Goal: Task Accomplishment & Management: Complete application form

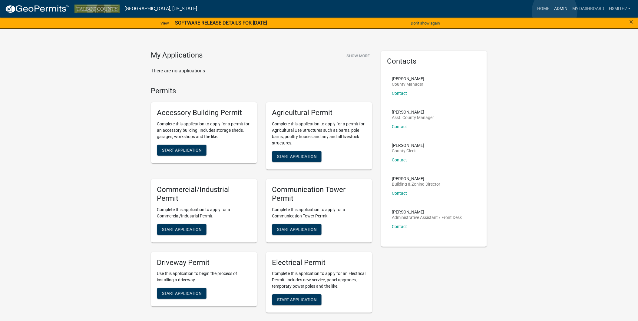
click at [554, 11] on link "Admin" at bounding box center [560, 9] width 18 height 12
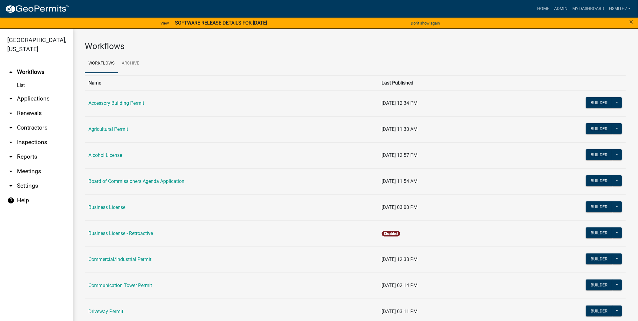
drag, startPoint x: 27, startPoint y: 102, endPoint x: 28, endPoint y: 107, distance: 5.2
click at [28, 102] on link "arrow_drop_down Applications" at bounding box center [36, 98] width 73 height 15
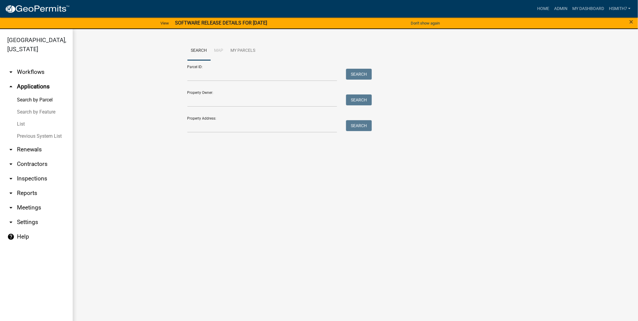
click at [17, 122] on link "List" at bounding box center [36, 124] width 73 height 12
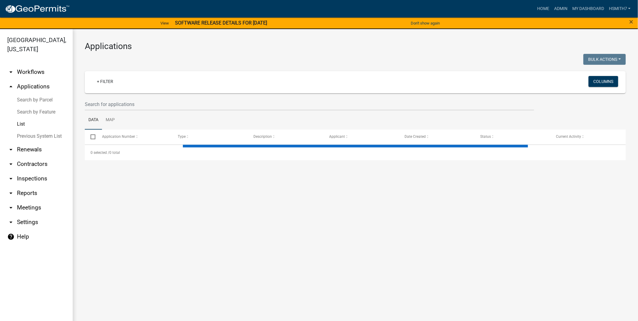
select select "3: 100"
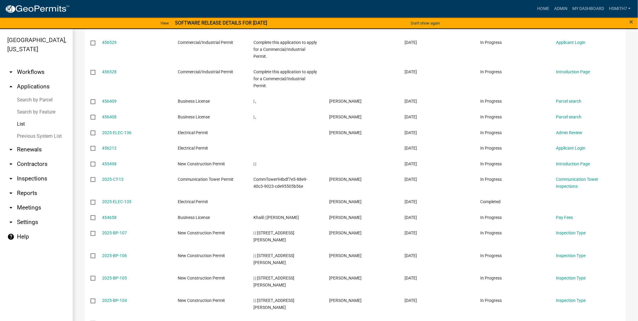
scroll to position [7, 0]
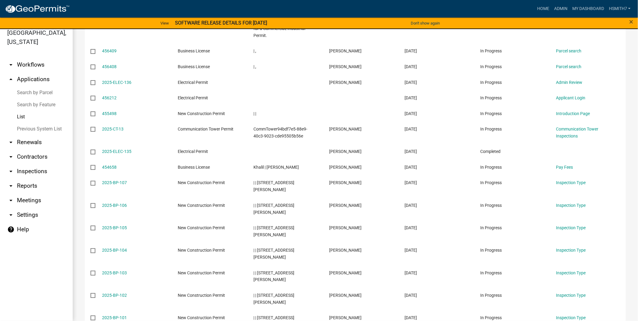
drag, startPoint x: 394, startPoint y: 310, endPoint x: 402, endPoint y: 325, distance: 17.2
click at [402, 314] on html "Internet Explorer does NOT work with GeoPermits. Get a new browser for more sec…" at bounding box center [319, 153] width 638 height 321
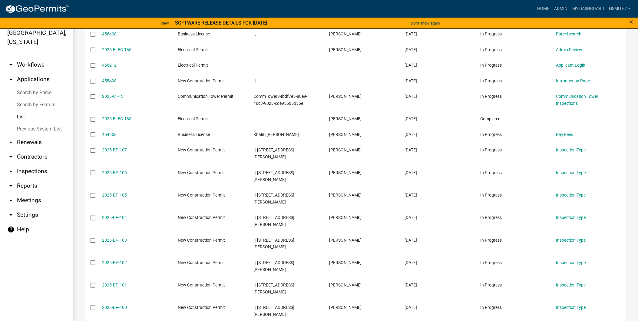
drag, startPoint x: 511, startPoint y: 312, endPoint x: 519, endPoint y: 312, distance: 7.3
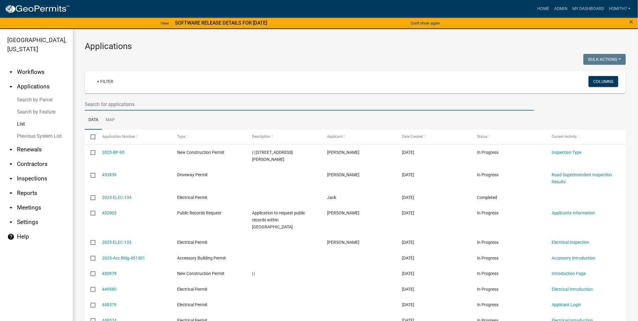
click at [159, 102] on input "text" at bounding box center [309, 104] width 449 height 12
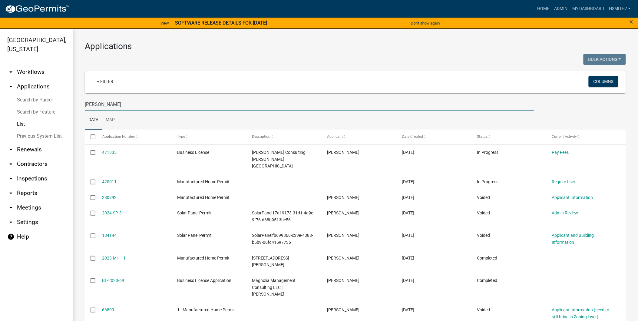
type input "kim"
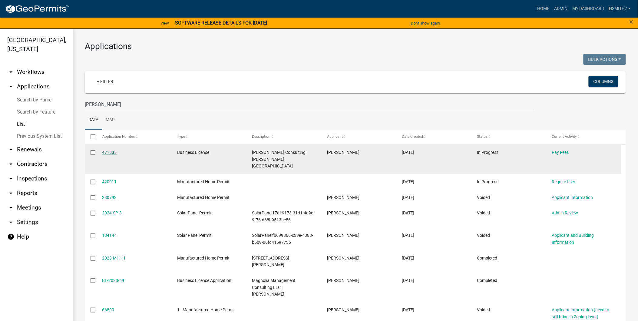
click at [109, 152] on link "471835" at bounding box center [109, 152] width 15 height 5
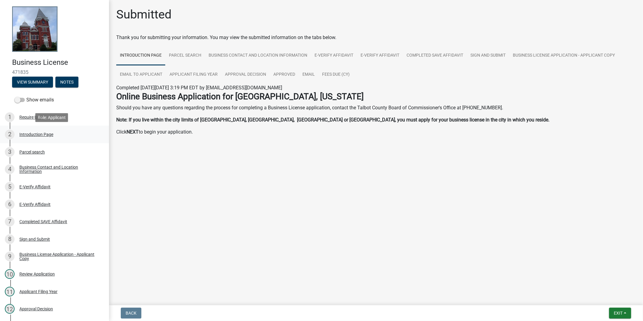
click at [26, 133] on div "Introduction Page" at bounding box center [36, 134] width 34 height 4
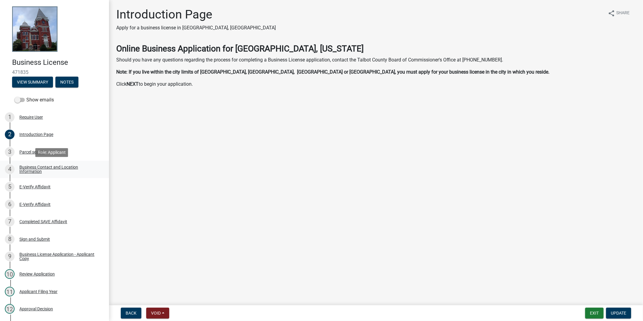
click at [43, 168] on div "Business Contact and Location Information" at bounding box center [59, 169] width 80 height 8
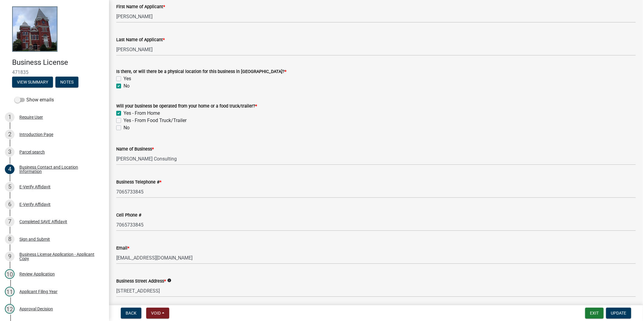
scroll to position [202, 0]
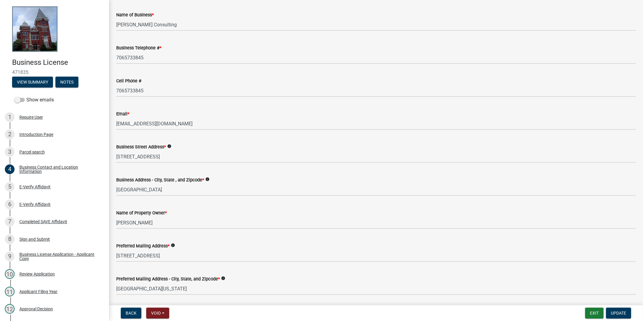
click at [180, 116] on div "Email *" at bounding box center [375, 113] width 519 height 7
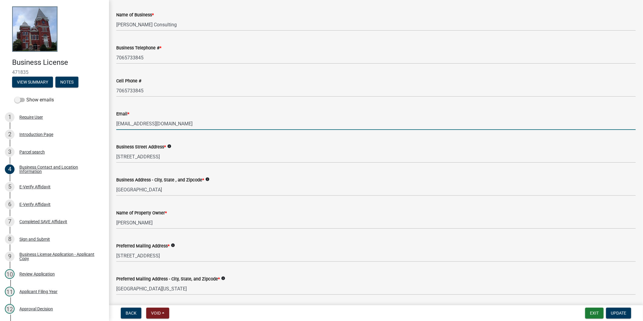
click at [182, 121] on input "mskhatcher@gmail.com" at bounding box center [375, 123] width 519 height 12
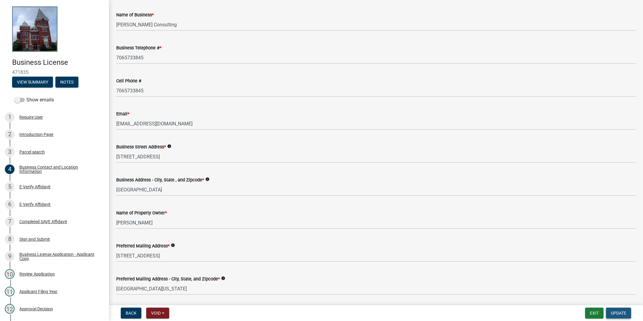
click at [610, 314] on button "Update" at bounding box center [618, 313] width 25 height 11
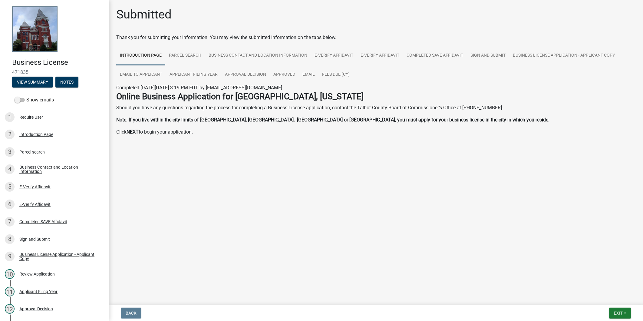
drag, startPoint x: 592, startPoint y: 313, endPoint x: 497, endPoint y: 216, distance: 135.9
click at [492, 210] on main "Submitted Thank you for submitting your information. You may view the submitted…" at bounding box center [376, 151] width 534 height 303
click at [613, 314] on button "Exit" at bounding box center [620, 313] width 22 height 11
click at [589, 298] on button "Save & Exit" at bounding box center [607, 297] width 48 height 15
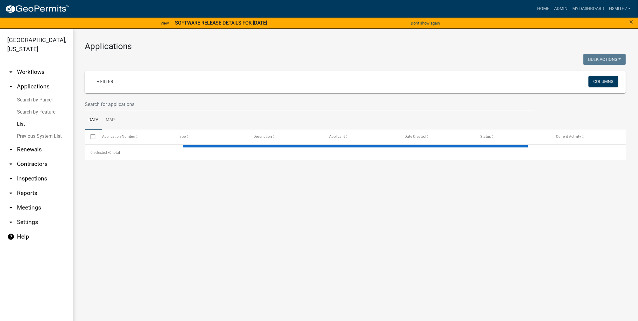
select select "3: 100"
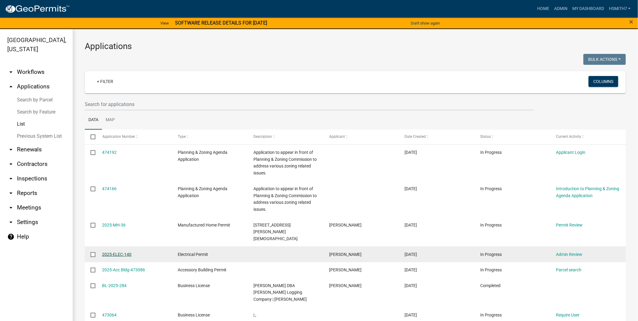
click at [123, 252] on link "2025-ELEC-140" at bounding box center [116, 254] width 29 height 5
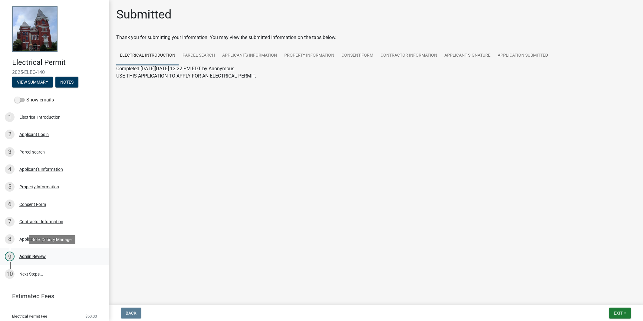
click at [37, 251] on link "9 Admin Review" at bounding box center [54, 257] width 109 height 18
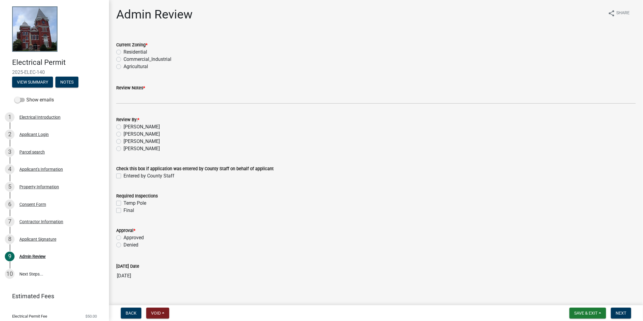
click at [132, 52] on label "Residential" at bounding box center [135, 51] width 24 height 7
click at [127, 52] on input "Residential" at bounding box center [125, 50] width 4 height 4
radio input "true"
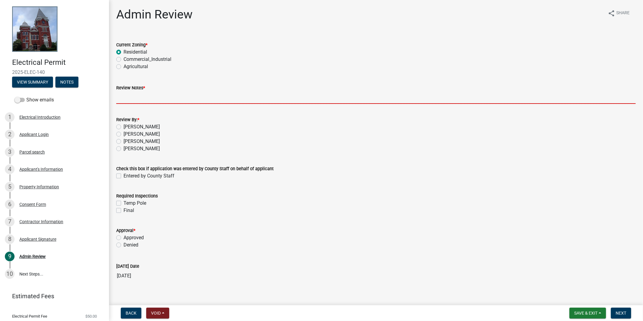
click at [134, 100] on input "Review Notes *" at bounding box center [375, 97] width 519 height 12
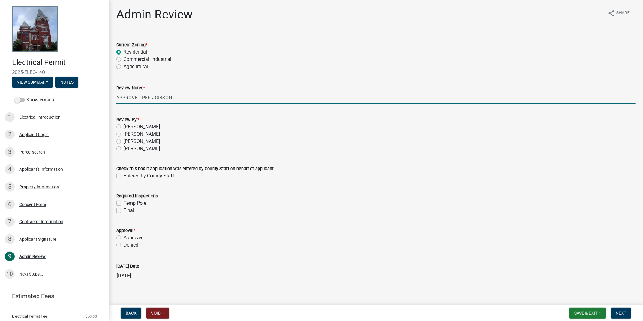
drag, startPoint x: 152, startPoint y: 99, endPoint x: 178, endPoint y: 99, distance: 25.7
click at [178, 99] on input "APPROVED PER JGIBSON" at bounding box center [375, 97] width 519 height 12
type input "APPROVED PER PH"
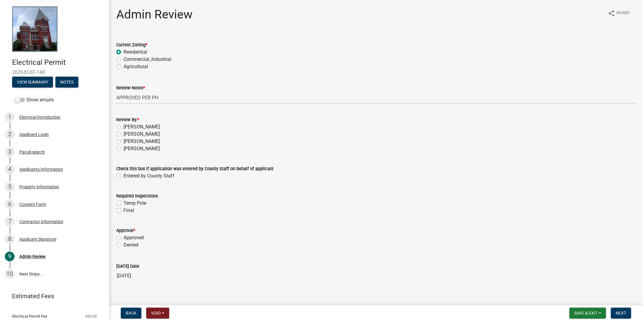
click at [129, 146] on label "Chris" at bounding box center [141, 148] width 36 height 7
click at [127, 146] on input "Chris" at bounding box center [125, 147] width 4 height 4
radio input "true"
click at [130, 235] on label "Approved" at bounding box center [133, 237] width 20 height 7
click at [127, 235] on input "Approved" at bounding box center [125, 236] width 4 height 4
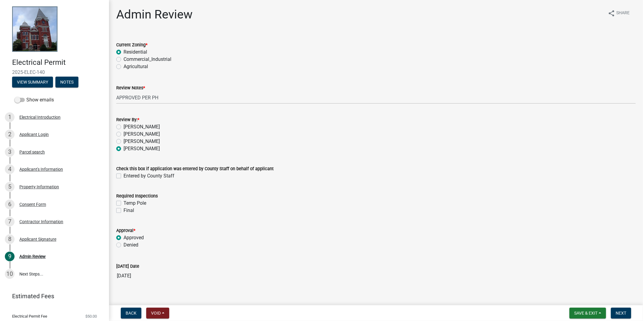
radio input "true"
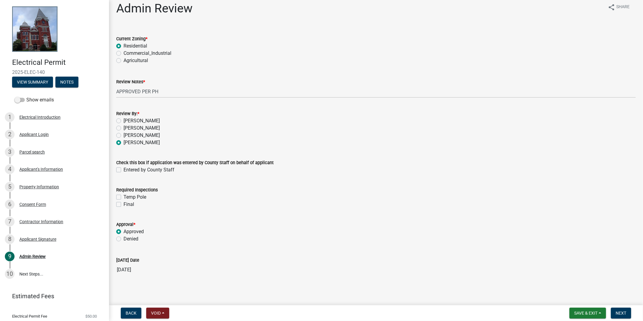
scroll to position [8, 0]
click at [628, 310] on button "Next" at bounding box center [621, 313] width 20 height 11
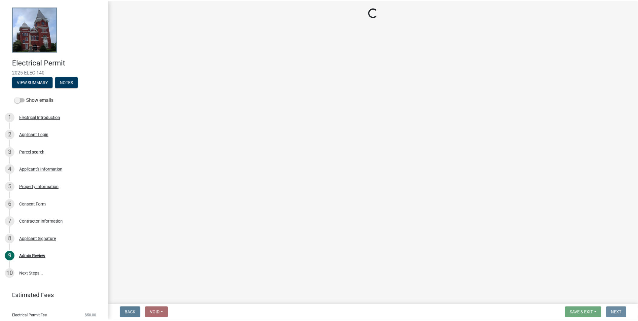
scroll to position [0, 0]
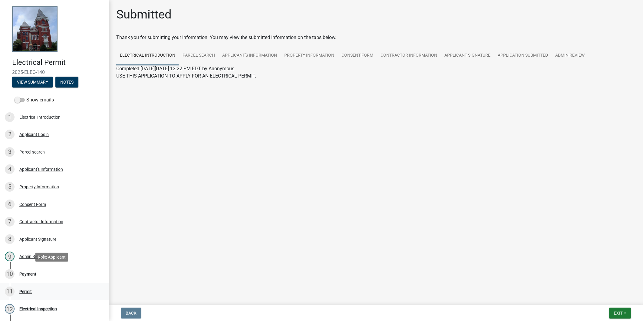
click at [20, 290] on ul "1 Electrical Introduction 2 Applicant Login 3 Parcel search 4 Applicant's Infor…" at bounding box center [54, 222] width 109 height 232
click at [630, 313] on button "Exit" at bounding box center [620, 313] width 22 height 11
click at [611, 303] on button "Save & Exit" at bounding box center [607, 297] width 48 height 15
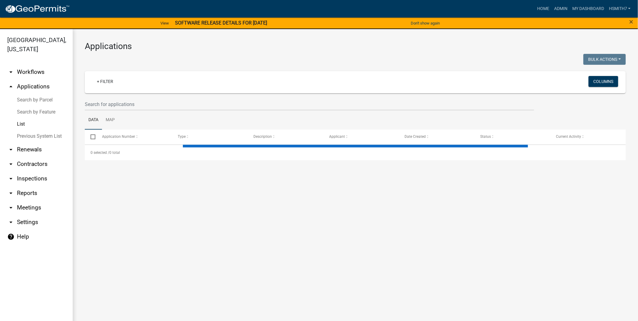
select select "3: 100"
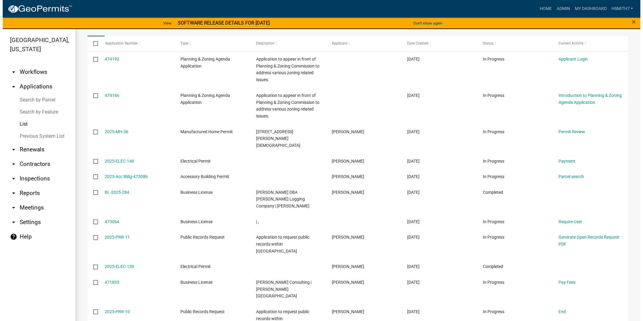
scroll to position [202, 0]
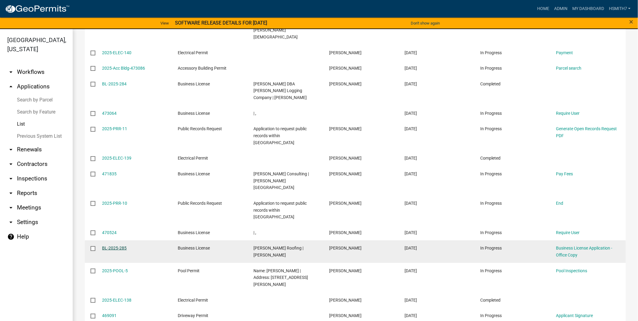
click at [125, 245] on link "BL-2025-285" at bounding box center [114, 247] width 25 height 5
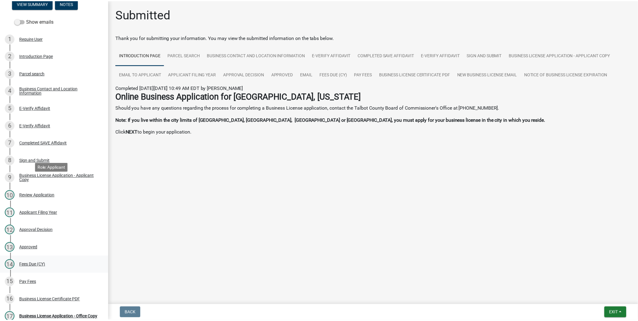
scroll to position [157, 0]
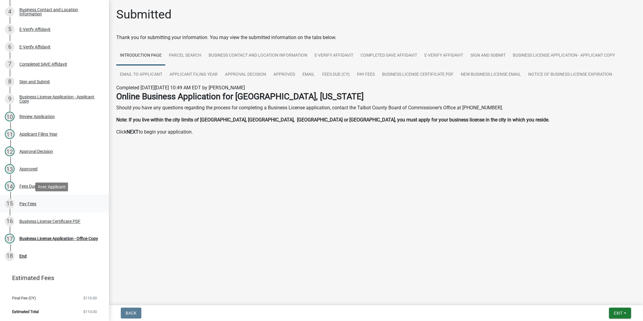
click at [37, 200] on div "15 Pay Fees" at bounding box center [52, 204] width 94 height 10
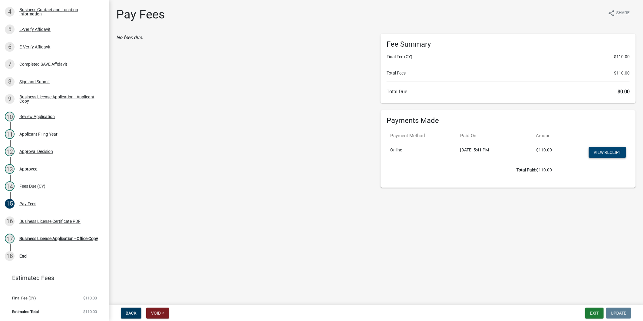
click at [600, 152] on link "View receipt" at bounding box center [607, 152] width 37 height 11
click at [23, 236] on div "Business License Application - Office Copy" at bounding box center [58, 238] width 79 height 4
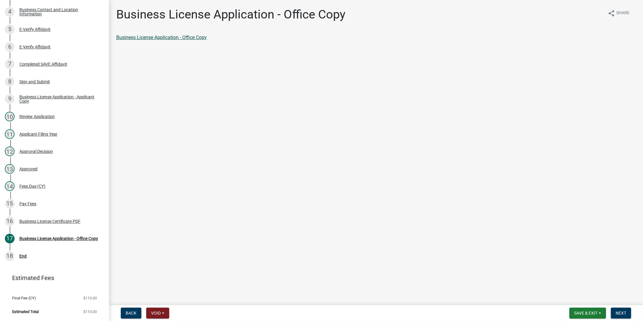
click at [165, 35] on link "Business License Application - Office Copy" at bounding box center [161, 38] width 90 height 6
click at [56, 221] on div "Business License Certificate PDF" at bounding box center [49, 221] width 61 height 4
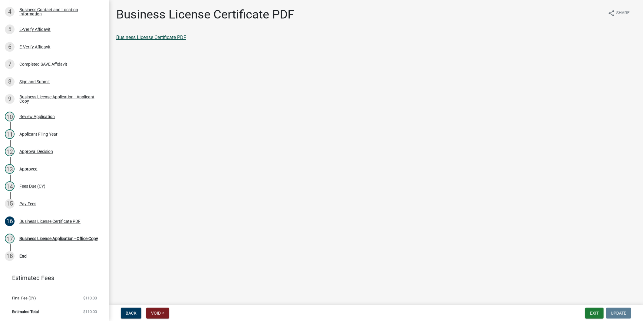
click at [147, 38] on link "Business License Certificate PDF" at bounding box center [151, 38] width 70 height 6
click at [45, 252] on link "18 End" at bounding box center [54, 256] width 109 height 18
click at [48, 256] on div "18 End" at bounding box center [52, 256] width 94 height 10
click at [48, 238] on div "Business License Application - Office Copy" at bounding box center [58, 238] width 79 height 4
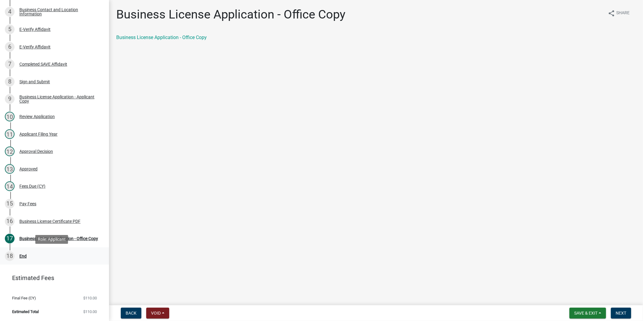
click at [48, 255] on div "18 End" at bounding box center [52, 256] width 94 height 10
click at [58, 261] on link "18 End" at bounding box center [54, 256] width 109 height 18
click at [621, 313] on span "Next" at bounding box center [621, 313] width 11 height 5
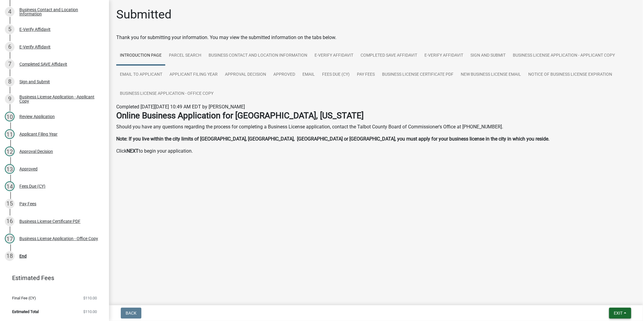
click at [626, 317] on button "Exit" at bounding box center [620, 313] width 22 height 11
click at [598, 298] on button "Save & Exit" at bounding box center [607, 297] width 48 height 15
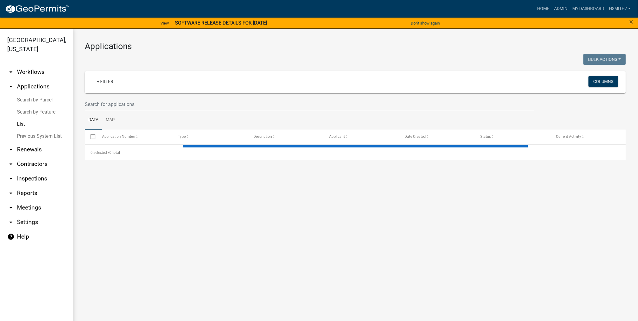
select select "3: 100"
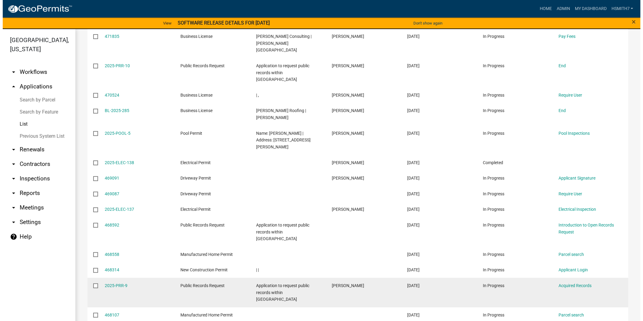
scroll to position [303, 0]
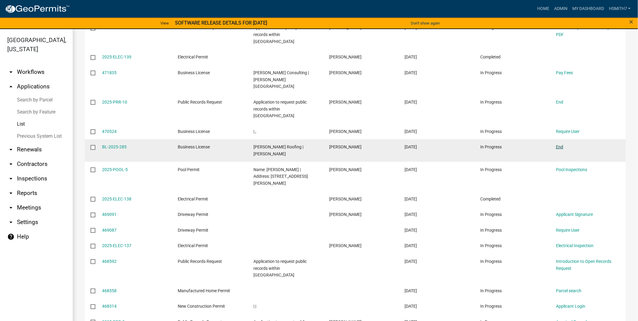
click at [560, 144] on link "End" at bounding box center [559, 146] width 7 height 5
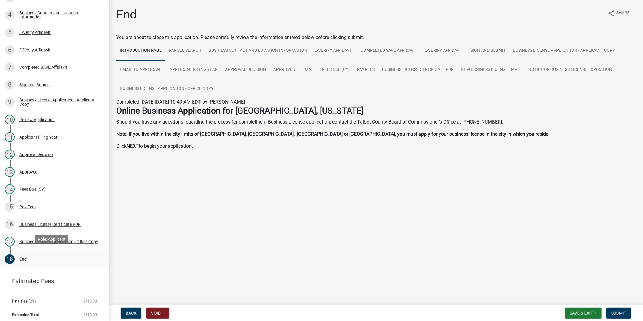
scroll to position [157, 0]
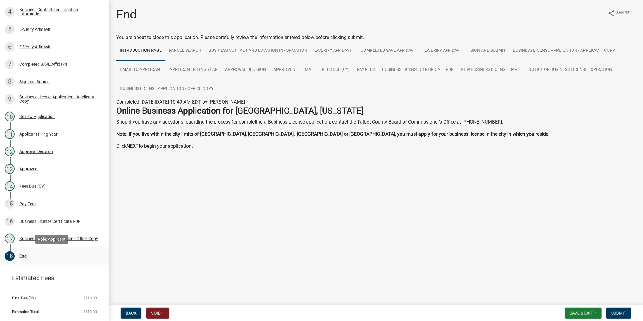
click at [46, 254] on div "18 End" at bounding box center [52, 256] width 94 height 10
click at [621, 311] on span "Submit" at bounding box center [618, 313] width 15 height 5
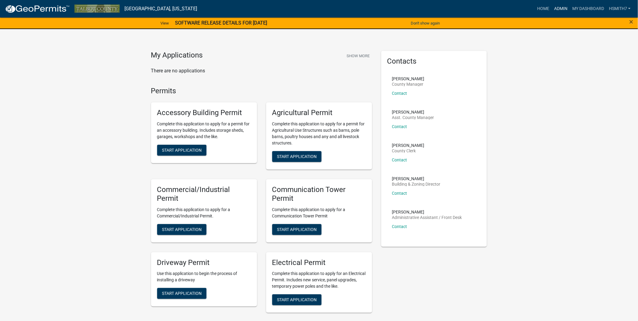
click at [561, 9] on link "Admin" at bounding box center [560, 9] width 18 height 12
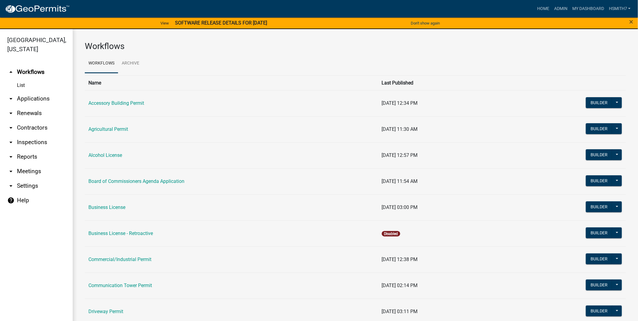
drag, startPoint x: 30, startPoint y: 101, endPoint x: 31, endPoint y: 104, distance: 3.7
click at [31, 101] on link "arrow_drop_down Applications" at bounding box center [36, 98] width 73 height 15
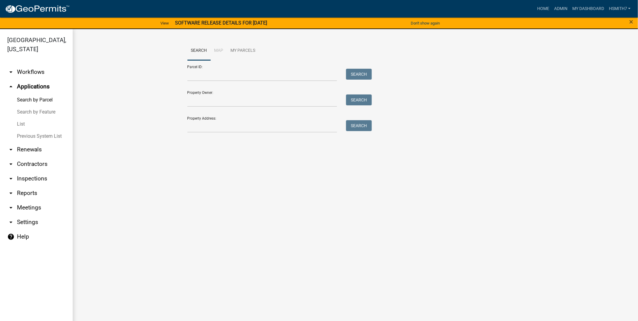
click at [22, 124] on link "List" at bounding box center [36, 124] width 73 height 12
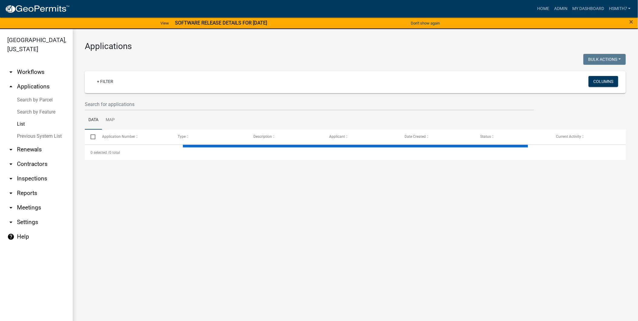
select select "3: 100"
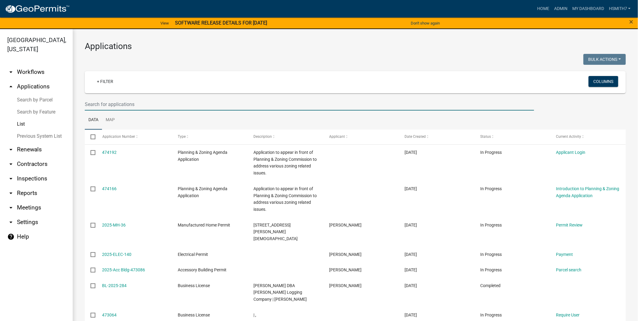
click at [123, 106] on input "text" at bounding box center [309, 104] width 449 height 12
click at [210, 105] on input "text" at bounding box center [309, 104] width 449 height 12
click at [212, 107] on input "text" at bounding box center [309, 104] width 449 height 12
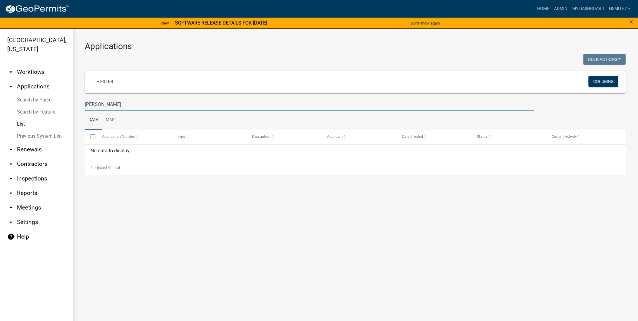
type input "bill Addis"
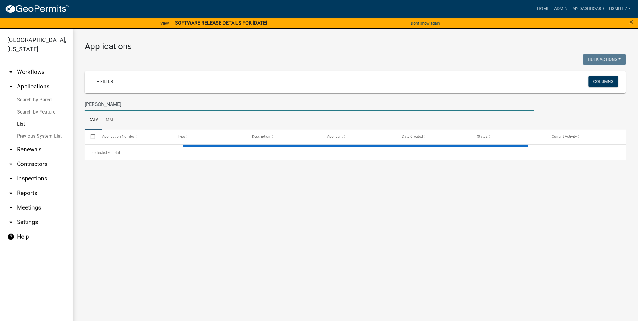
drag, startPoint x: 222, startPoint y: 107, endPoint x: 138, endPoint y: 107, distance: 83.8
click at [144, 107] on input "bill Addis" at bounding box center [309, 104] width 449 height 12
drag, startPoint x: 96, startPoint y: 107, endPoint x: 28, endPoint y: 108, distance: 67.8
click at [28, 108] on div "Talbot County, Georgia arrow_drop_down Workflows List arrow_drop_up Application…" at bounding box center [319, 178] width 638 height 299
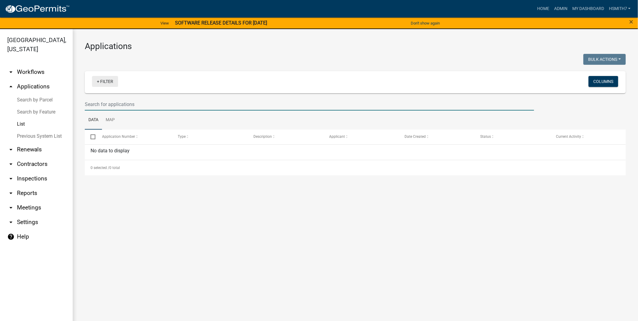
click at [108, 76] on link "+ Filter" at bounding box center [105, 81] width 26 height 11
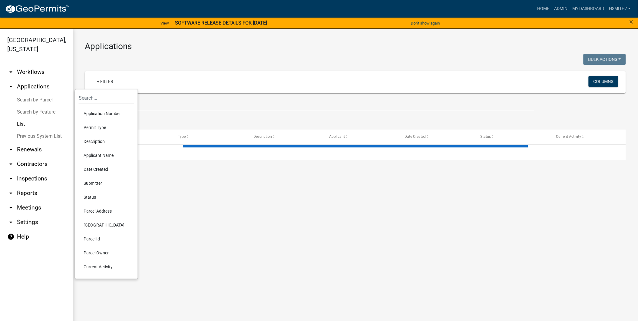
select select "3: 100"
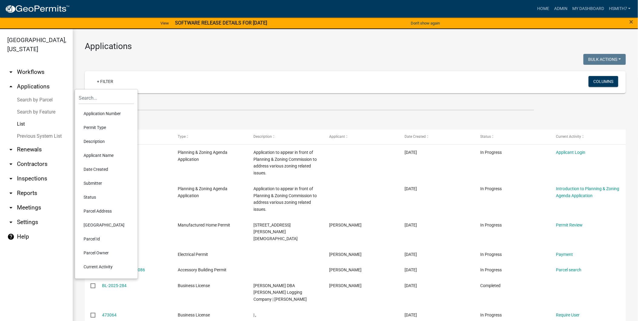
click at [100, 127] on li "Permit Type" at bounding box center [106, 127] width 55 height 14
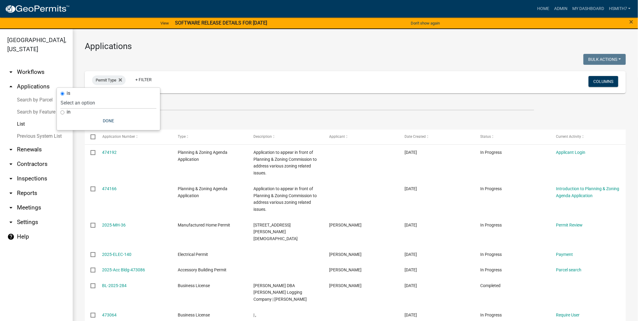
click at [73, 113] on div "in" at bounding box center [109, 112] width 96 height 6
click at [68, 110] on label "in" at bounding box center [69, 112] width 4 height 5
click at [64, 110] on input "in" at bounding box center [63, 112] width 4 height 4
radio input "true"
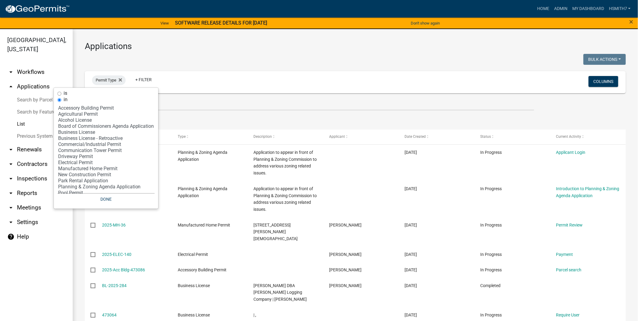
select select "9: '60ae78d1-16ed-4e4f-872e-38be42fbcfcc'"
click at [84, 158] on option "Driveway Permit" at bounding box center [106, 156] width 97 height 6
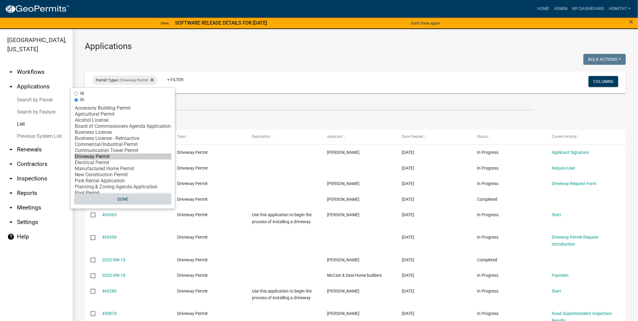
click at [131, 197] on button "Done" at bounding box center [122, 199] width 97 height 11
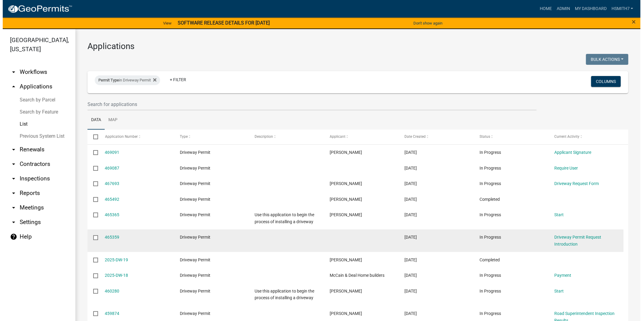
scroll to position [67, 0]
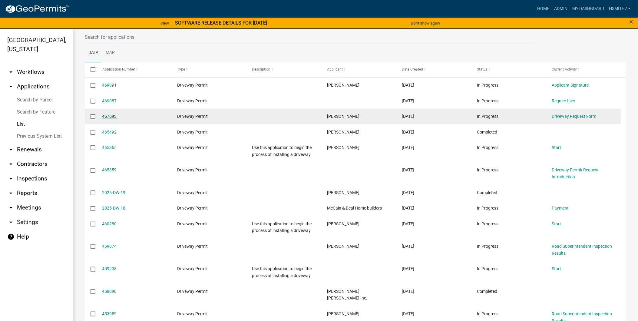
click at [111, 115] on link "467693" at bounding box center [109, 116] width 15 height 5
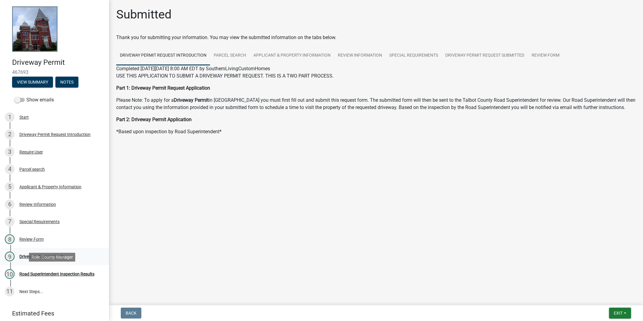
click at [43, 260] on div "9 Driveway Request Form" at bounding box center [52, 257] width 94 height 10
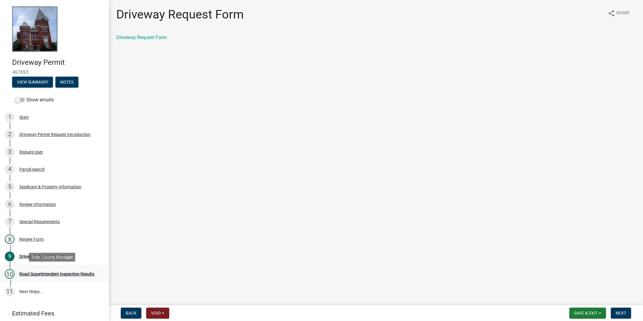
click at [55, 272] on div "Road Superintendent Inspection Results" at bounding box center [56, 274] width 75 height 4
click at [619, 313] on span "Next" at bounding box center [621, 313] width 11 height 5
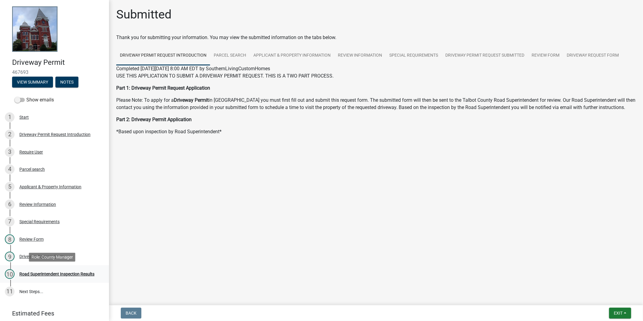
click at [40, 274] on div "Road Superintendent Inspection Results" at bounding box center [56, 274] width 75 height 4
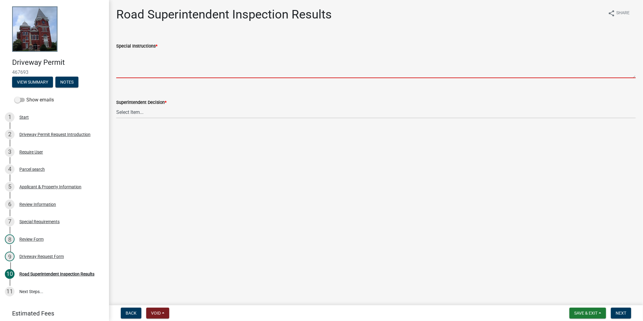
click at [167, 74] on textarea "Special Instructions *" at bounding box center [375, 64] width 519 height 28
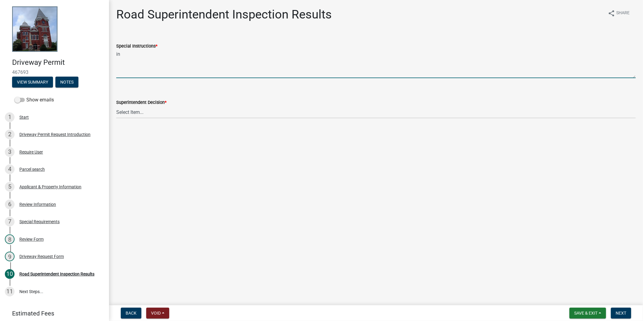
type textarea "i"
type textarea "INSTALL 18" CULVERT IN DITCH. CPVER WITH 4" OF GRAVEL"
click at [239, 118] on wm-data-entity-input "Superintendent Decision * Select Item... Driveway is adequate Driveway is not a…" at bounding box center [375, 103] width 519 height 41
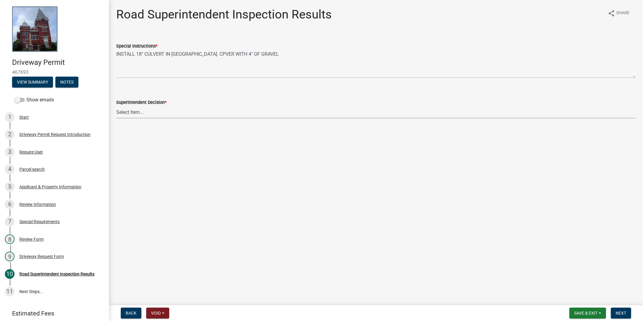
click at [233, 110] on select "Select Item... Driveway is adequate Driveway is not adequate Driveway is pre ex…" at bounding box center [375, 112] width 519 height 12
click at [116, 106] on select "Select Item... Driveway is adequate Driveway is not adequate Driveway is pre ex…" at bounding box center [375, 112] width 519 height 12
select select "33eb0099-6d4a-4ae7-8ad6-7733806e546e"
click at [629, 312] on button "Next" at bounding box center [621, 313] width 20 height 11
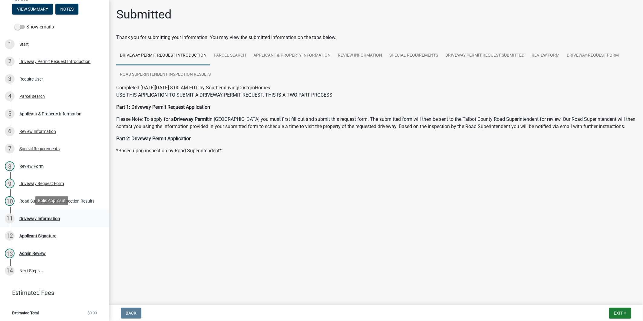
scroll to position [74, 0]
click at [77, 213] on div "11 Driveway Information" at bounding box center [52, 218] width 94 height 10
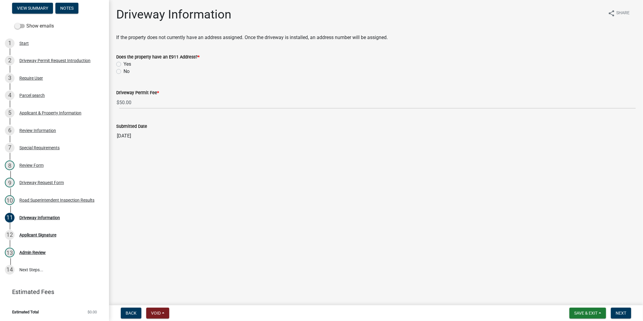
click at [123, 70] on div "No" at bounding box center [375, 71] width 519 height 7
click at [123, 71] on label "No" at bounding box center [126, 71] width 6 height 7
click at [123, 71] on input "No" at bounding box center [125, 70] width 4 height 4
radio input "true"
click at [200, 182] on main "Driveway Information share Share If the property does not currently have an add…" at bounding box center [376, 151] width 534 height 303
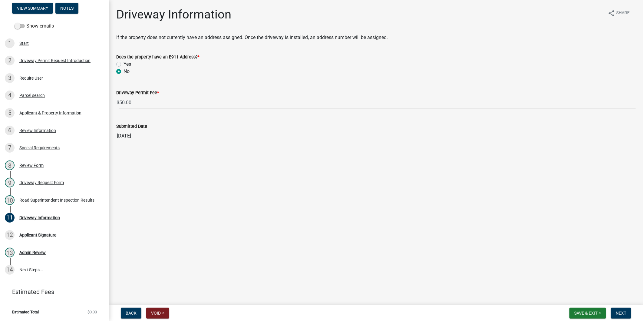
click at [313, 195] on main "Driveway Information share Share If the property does not currently have an add…" at bounding box center [376, 151] width 534 height 303
click at [123, 63] on label "Yes" at bounding box center [127, 64] width 8 height 7
click at [123, 63] on input "Yes" at bounding box center [125, 63] width 4 height 4
radio input "true"
click at [35, 128] on div "Review Information" at bounding box center [37, 130] width 37 height 4
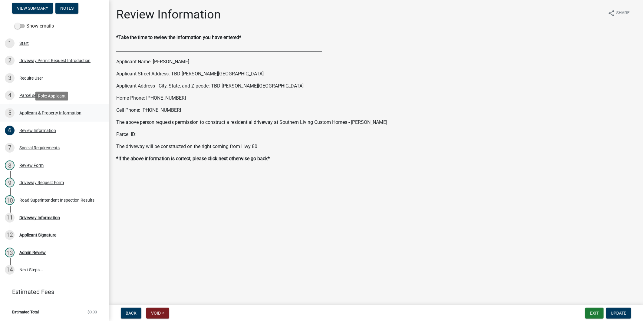
click at [31, 112] on div "Applicant & Property Information" at bounding box center [50, 113] width 62 height 4
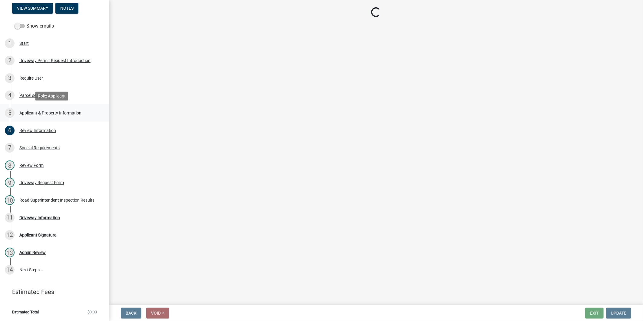
select select "c602aaab-e800-4d9c-b338-b796079a1e8d"
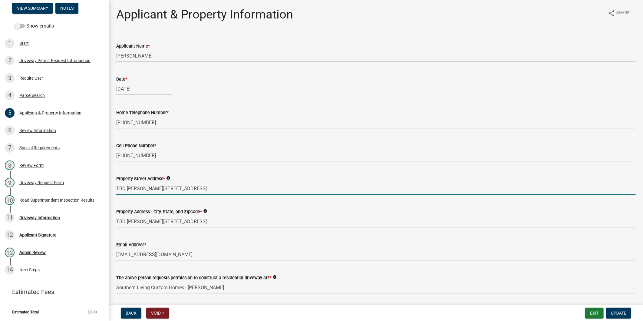
drag, startPoint x: 126, startPoint y: 186, endPoint x: 123, endPoint y: 186, distance: 3.3
click at [123, 186] on input "TBD Cartledge Rd, Box Springs, Ga 31801" at bounding box center [375, 188] width 519 height 12
click at [123, 187] on input "TBD Cartledge Rd, Box Springs, Ga 31801" at bounding box center [375, 188] width 519 height 12
drag, startPoint x: 125, startPoint y: 189, endPoint x: 104, endPoint y: 188, distance: 20.9
click at [104, 188] on div "Driveway Permit 467693 View Summary Notes Show emails 1 Start 2 Driveway Permit…" at bounding box center [321, 160] width 643 height 321
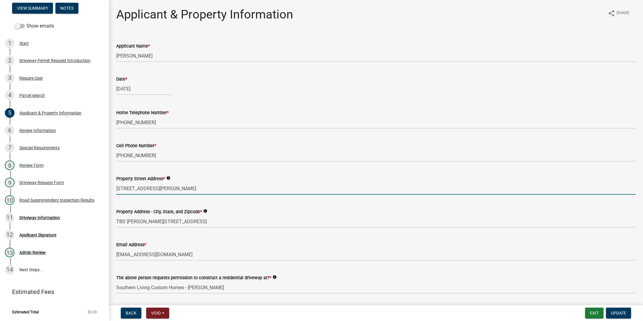
type input "4250 Cartledge Rd, Box Springs, Ga 31801"
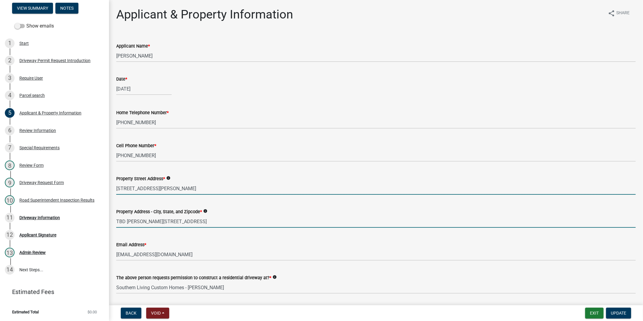
click at [120, 221] on input "TBD Cartledge Rd, Box Springs, Ga 31801" at bounding box center [375, 221] width 519 height 12
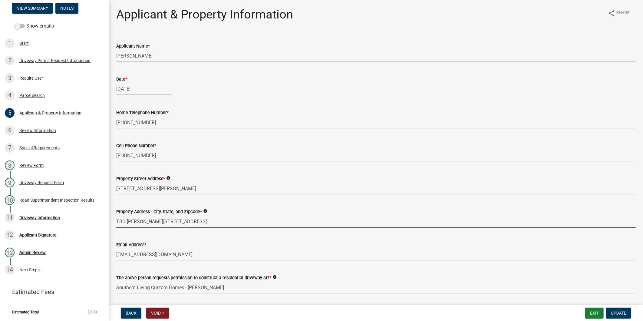
click at [120, 221] on input "TBD Cartledge Rd, Box Springs, Ga 31801" at bounding box center [375, 221] width 519 height 12
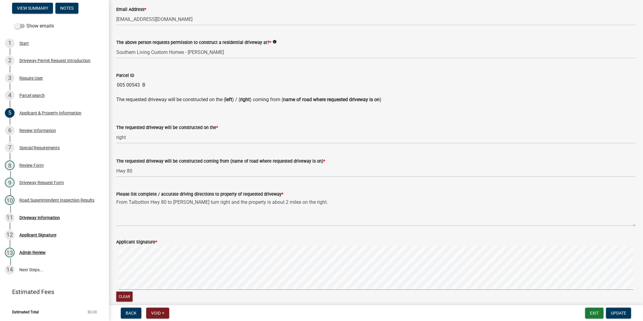
scroll to position [330, 0]
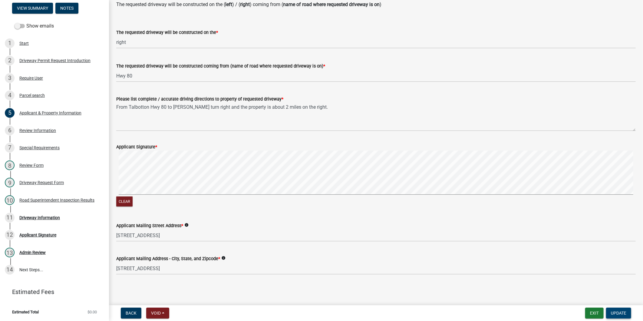
type input "4250 Cartledge Rd, Box Springs, Ga 31801"
click at [625, 312] on span "Update" at bounding box center [618, 313] width 15 height 5
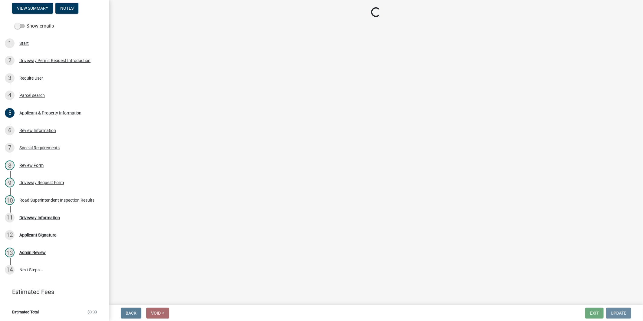
scroll to position [0, 0]
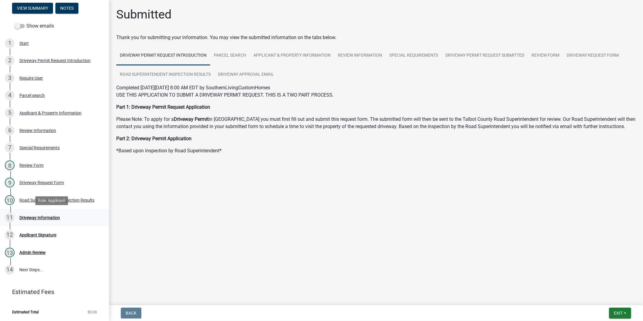
click at [43, 215] on div "Driveway Information" at bounding box center [39, 217] width 41 height 4
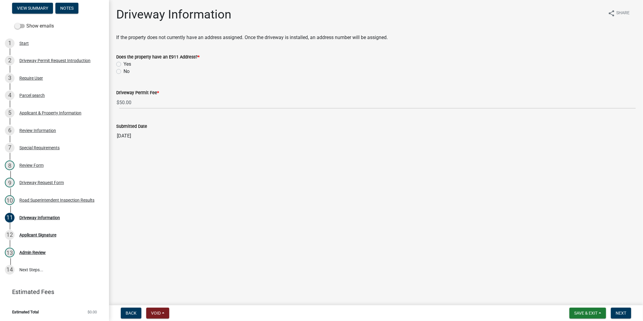
click at [124, 61] on div "Does the property have an E911 Address? * Yes No" at bounding box center [375, 64] width 519 height 22
click at [125, 63] on label "Yes" at bounding box center [127, 64] width 8 height 7
click at [125, 63] on input "Yes" at bounding box center [125, 63] width 4 height 4
radio input "true"
click at [623, 309] on button "Next" at bounding box center [621, 313] width 20 height 11
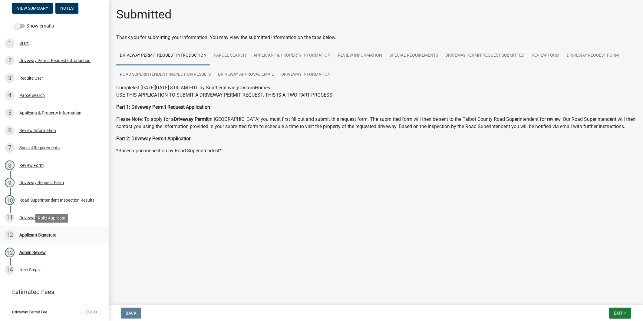
click at [77, 241] on link "12 Applicant Signature" at bounding box center [54, 235] width 109 height 18
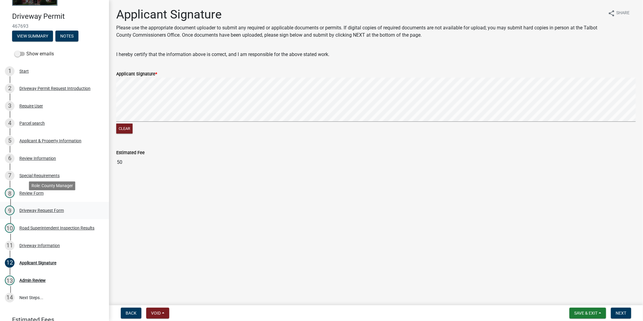
scroll to position [88, 0]
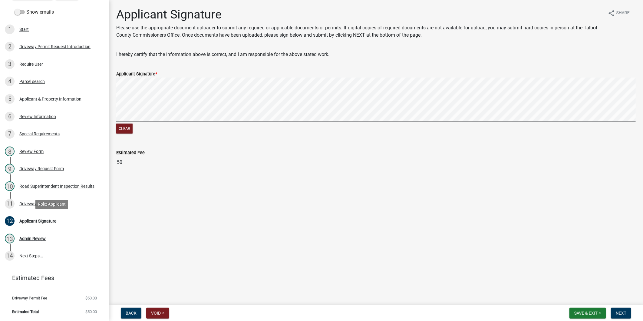
click at [46, 221] on div "Applicant Signature" at bounding box center [37, 221] width 37 height 4
click at [47, 235] on div "13 Admin Review" at bounding box center [52, 239] width 94 height 10
click at [46, 223] on div "12 Applicant Signature" at bounding box center [52, 221] width 94 height 10
click at [125, 134] on div "Clear" at bounding box center [375, 106] width 519 height 58
click at [152, 123] on signature-pad at bounding box center [375, 100] width 519 height 46
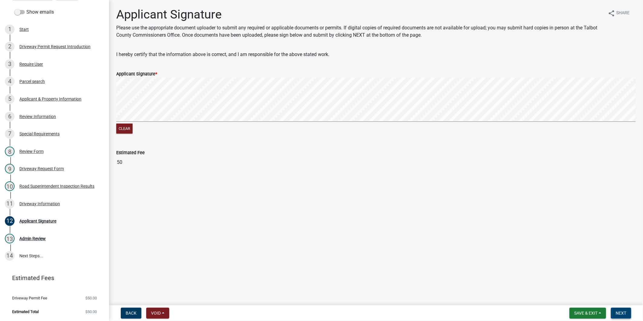
click at [615, 309] on button "Next" at bounding box center [621, 313] width 20 height 11
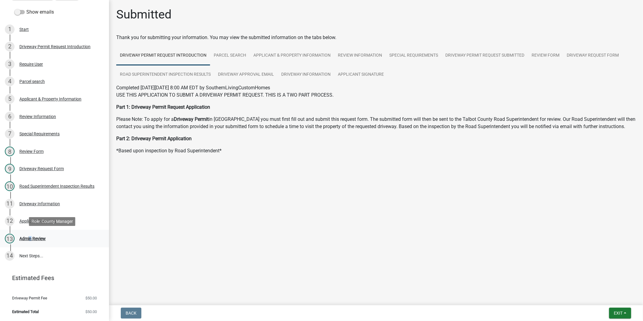
click at [29, 234] on link "13 Admin Review" at bounding box center [54, 239] width 109 height 18
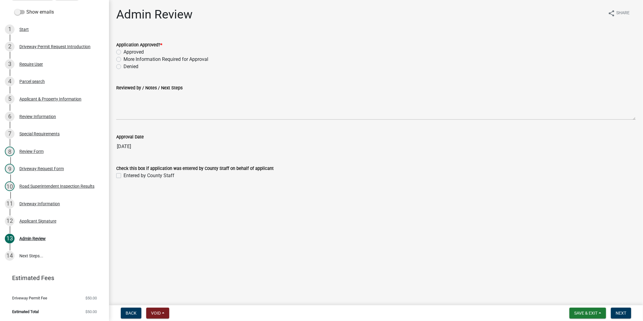
click at [130, 58] on label "More Information Required for Approval" at bounding box center [165, 59] width 85 height 7
click at [127, 58] on input "More Information Required for Approval" at bounding box center [125, 58] width 4 height 4
radio input "true"
click at [129, 51] on label "Approved" at bounding box center [133, 51] width 20 height 7
click at [127, 51] on input "Approved" at bounding box center [125, 50] width 4 height 4
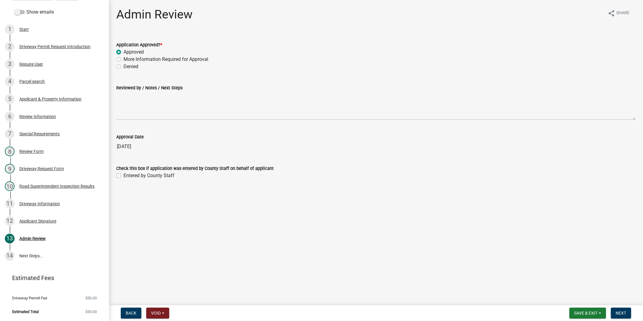
radio input "true"
click at [622, 314] on span "Next" at bounding box center [621, 313] width 11 height 5
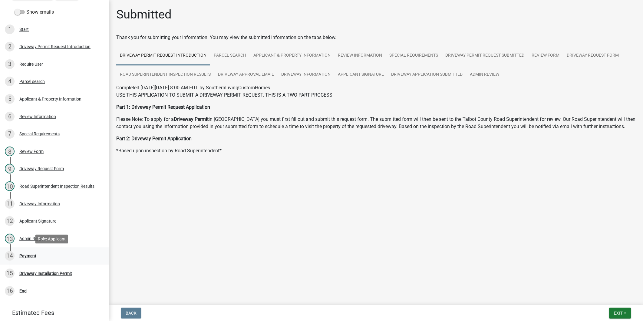
click at [23, 258] on div "14 Payment" at bounding box center [52, 256] width 94 height 10
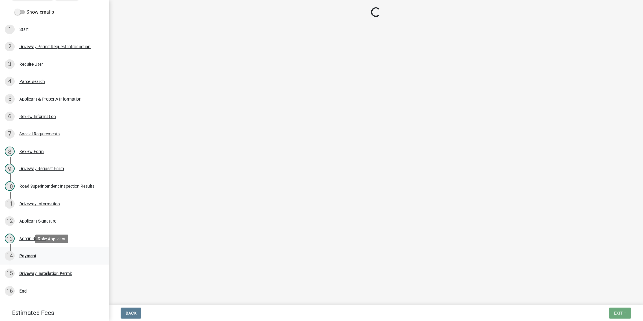
select select "3: 3"
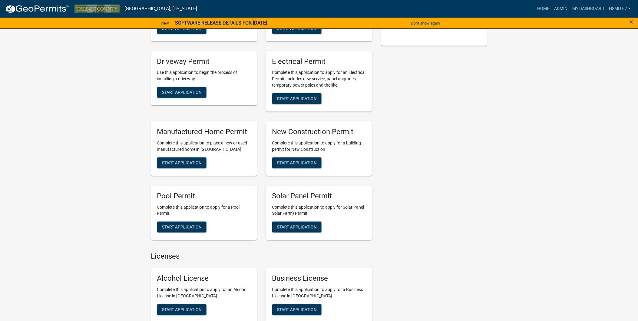
scroll to position [202, 0]
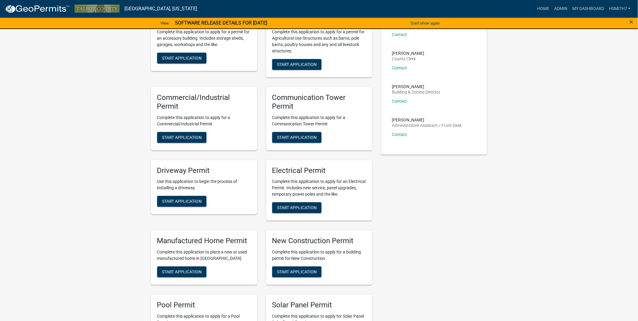
scroll to position [101, 0]
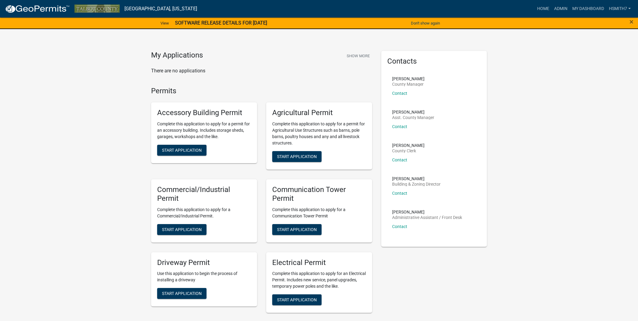
scroll to position [202, 0]
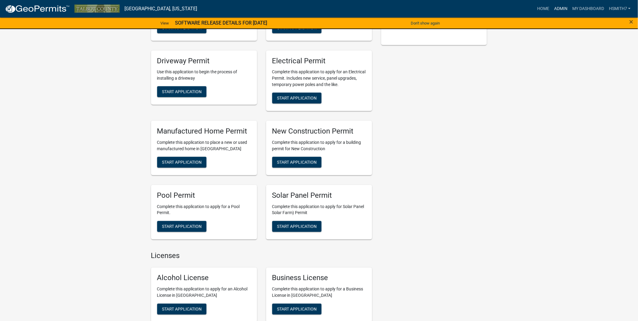
click at [557, 8] on link "Admin" at bounding box center [560, 9] width 18 height 12
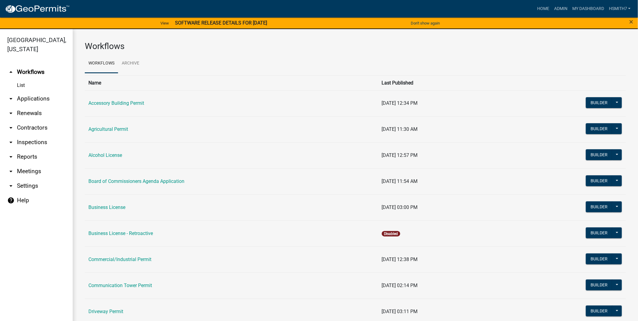
click at [38, 97] on link "arrow_drop_down Applications" at bounding box center [36, 98] width 73 height 15
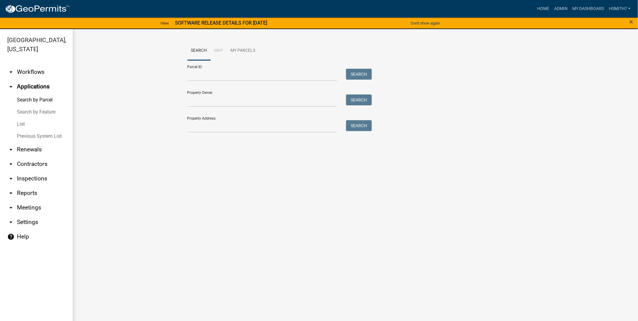
click at [22, 123] on link "List" at bounding box center [36, 124] width 73 height 12
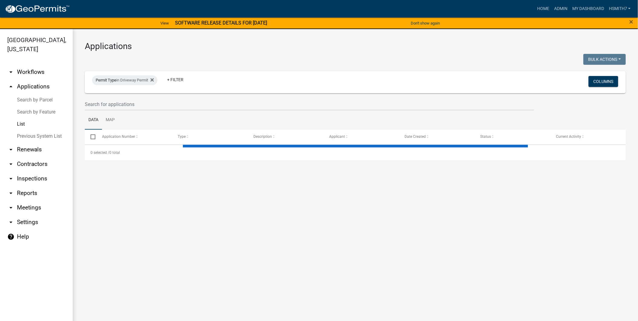
select select "3: 100"
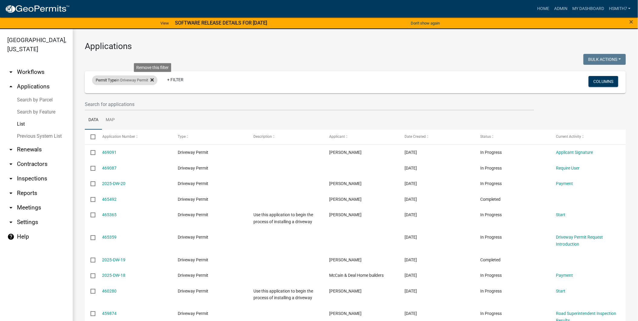
click at [152, 78] on icon at bounding box center [151, 79] width 3 height 5
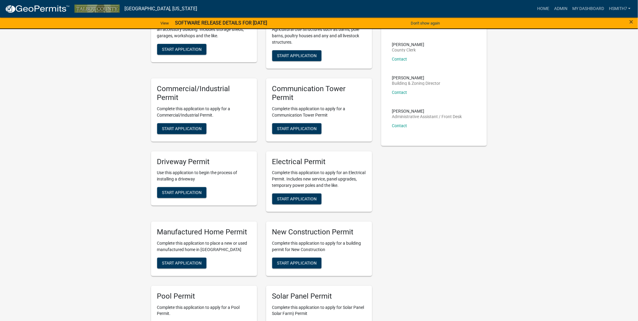
scroll to position [67, 0]
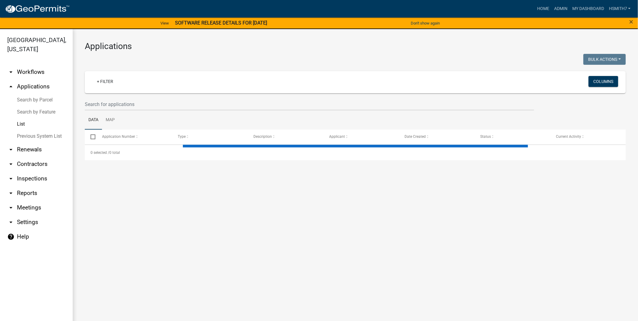
select select "3: 100"
